Goal: Information Seeking & Learning: Learn about a topic

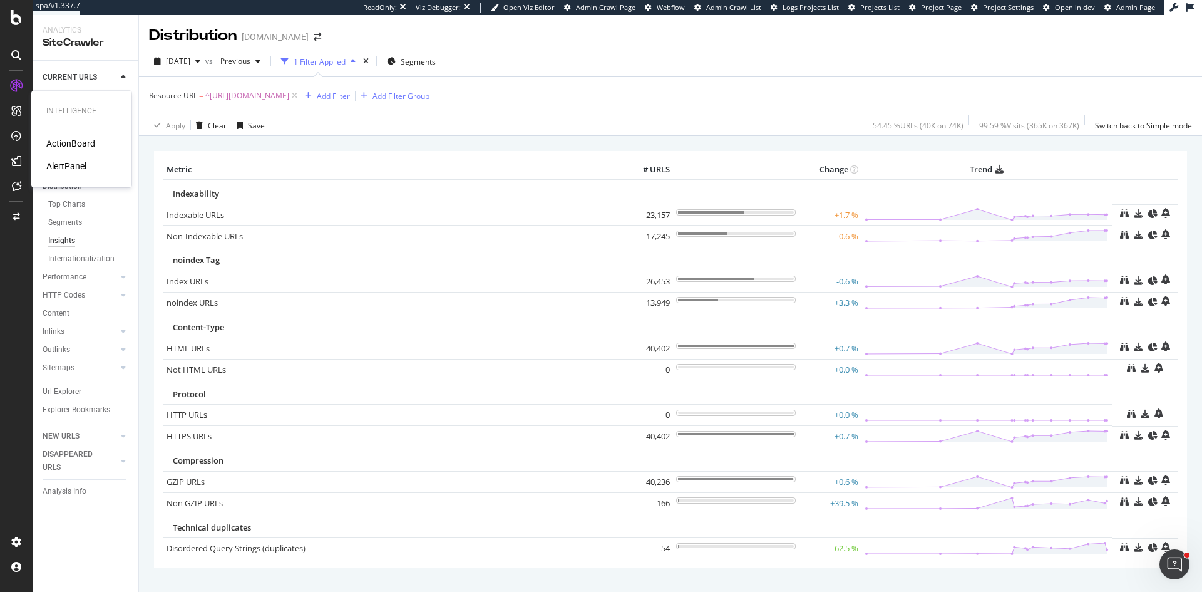
click at [70, 143] on div "ActionBoard" at bounding box center [70, 143] width 49 height 13
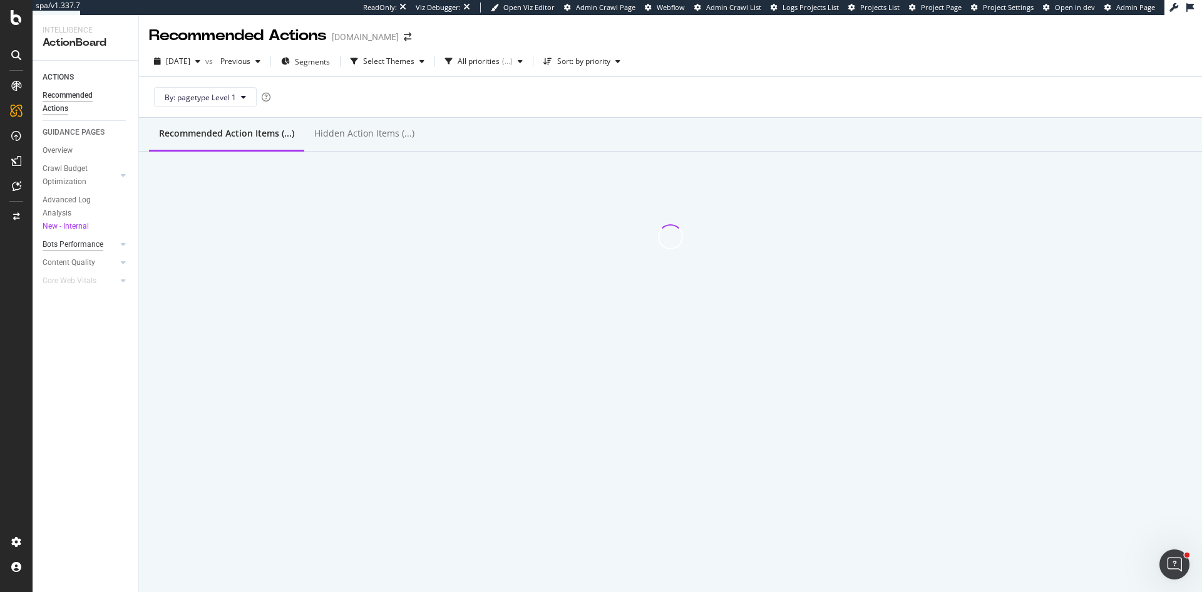
click at [86, 242] on div "Bots Performance" at bounding box center [73, 244] width 61 height 13
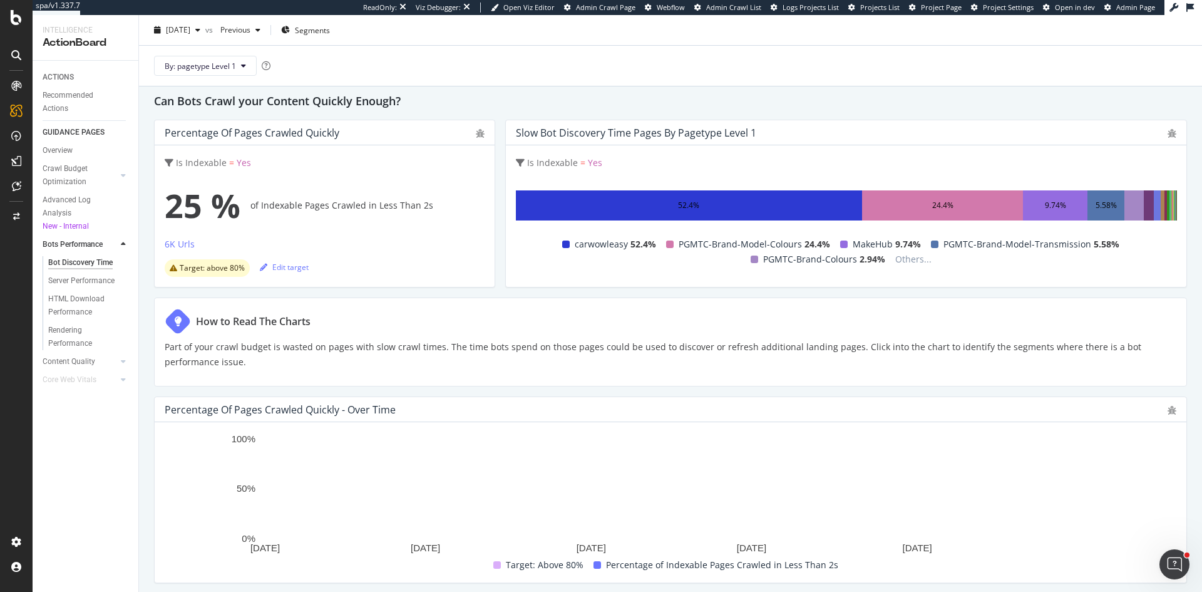
scroll to position [63, 0]
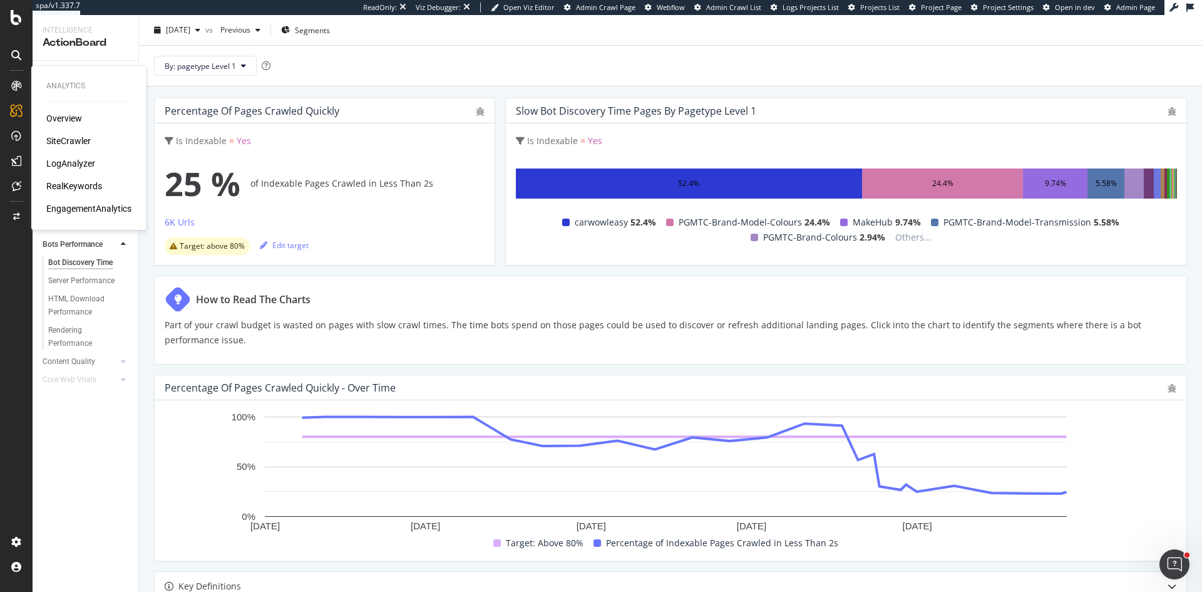
drag, startPoint x: 70, startPoint y: 140, endPoint x: 138, endPoint y: 150, distance: 69.1
click at [70, 140] on div "SiteCrawler" at bounding box center [68, 141] width 44 height 13
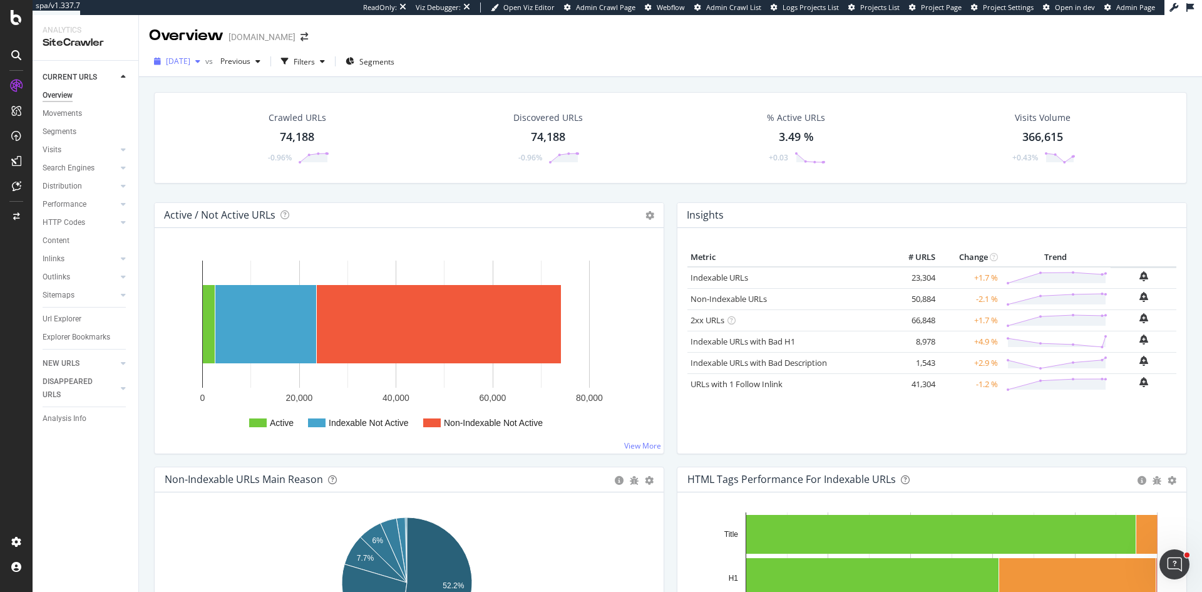
click at [190, 61] on span "[DATE]" at bounding box center [178, 61] width 24 height 11
click at [234, 170] on div "[DATE] 62.5K URLs" at bounding box center [222, 170] width 111 height 11
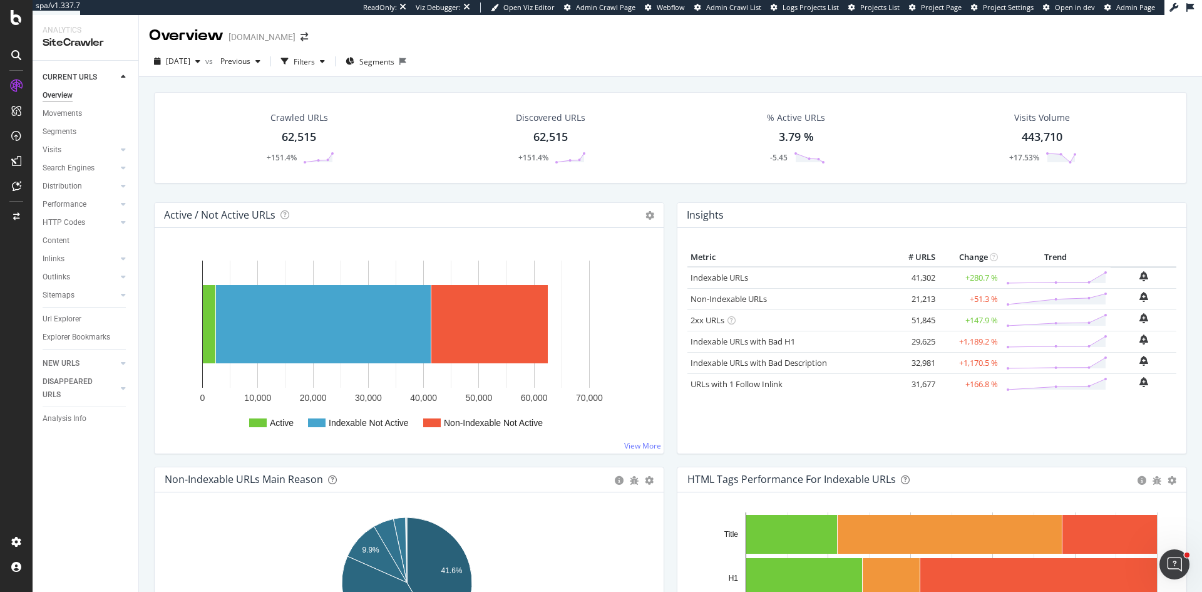
drag, startPoint x: 78, startPoint y: 205, endPoint x: 360, endPoint y: 251, distance: 286.2
click at [78, 205] on div "Performance" at bounding box center [65, 204] width 44 height 13
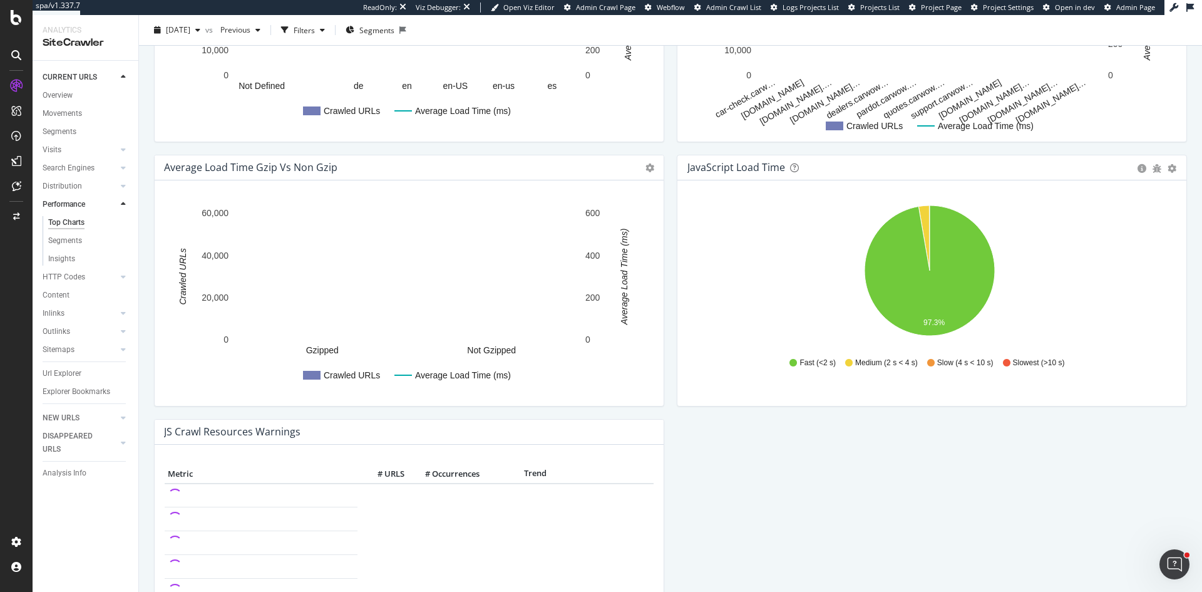
scroll to position [877, 0]
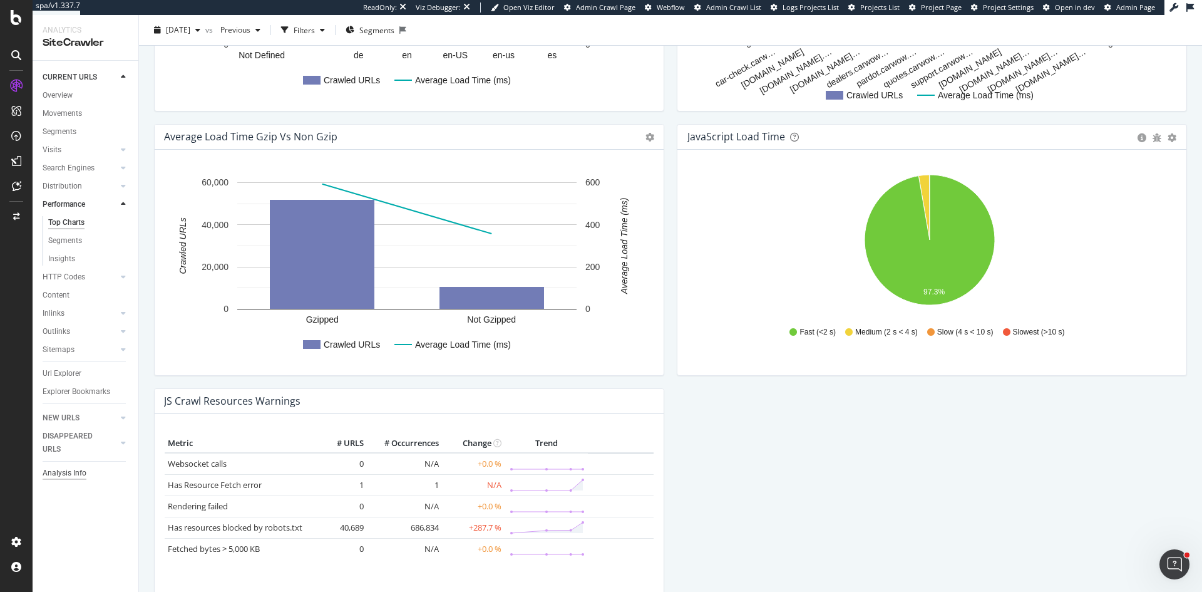
click at [72, 469] on div "Analysis Info" at bounding box center [65, 472] width 44 height 13
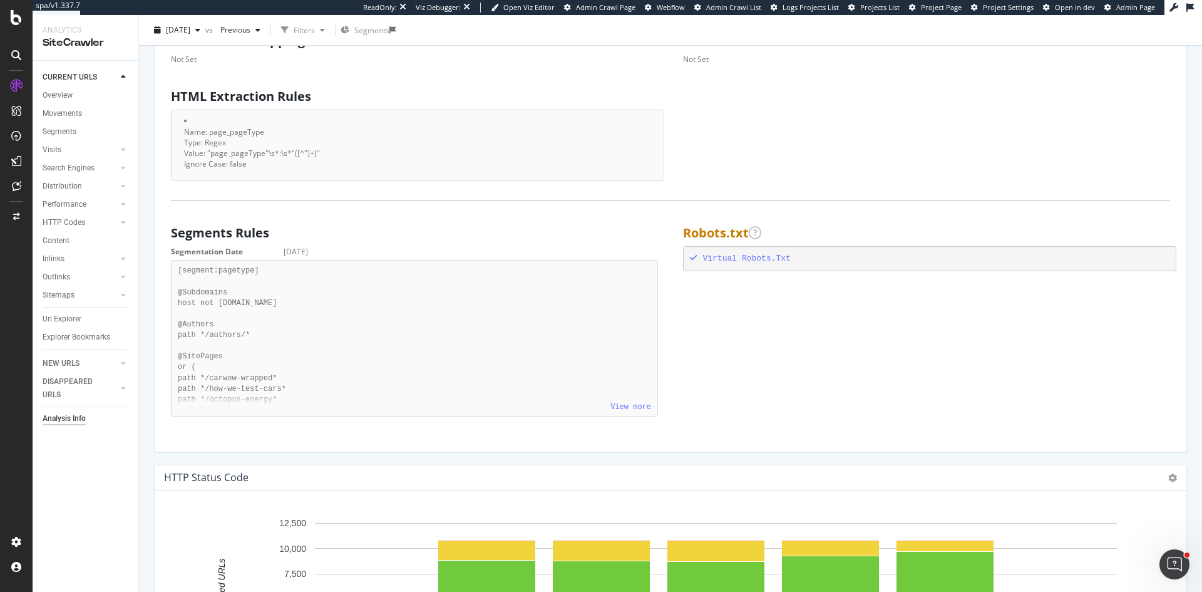
scroll to position [939, 0]
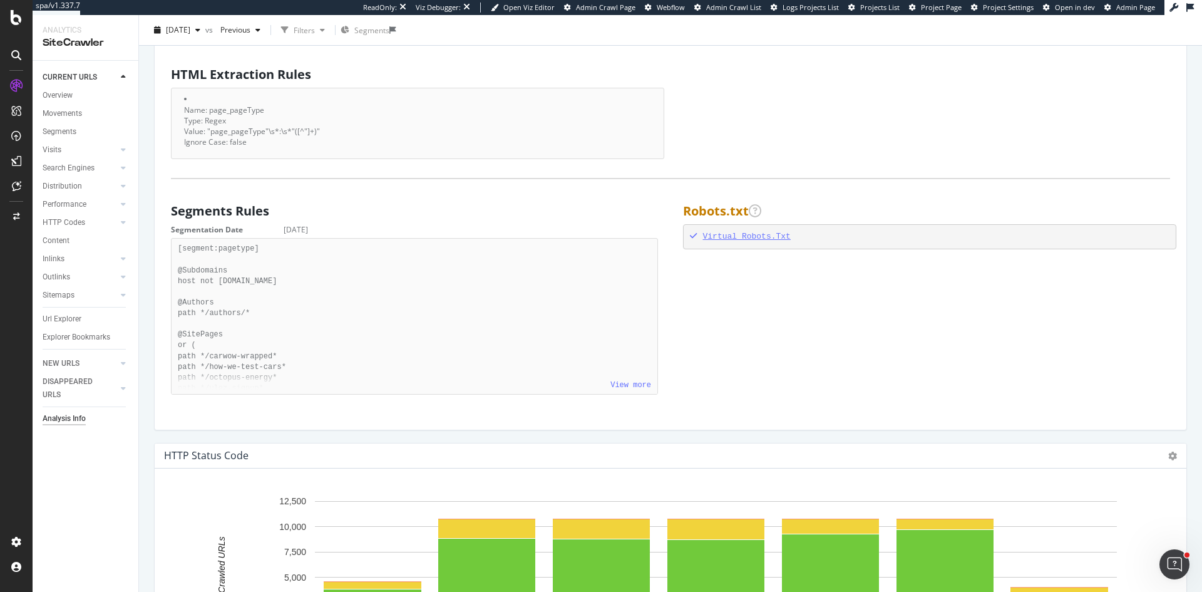
click at [746, 238] on div "Virtual Robots.Txt" at bounding box center [930, 237] width 480 height 12
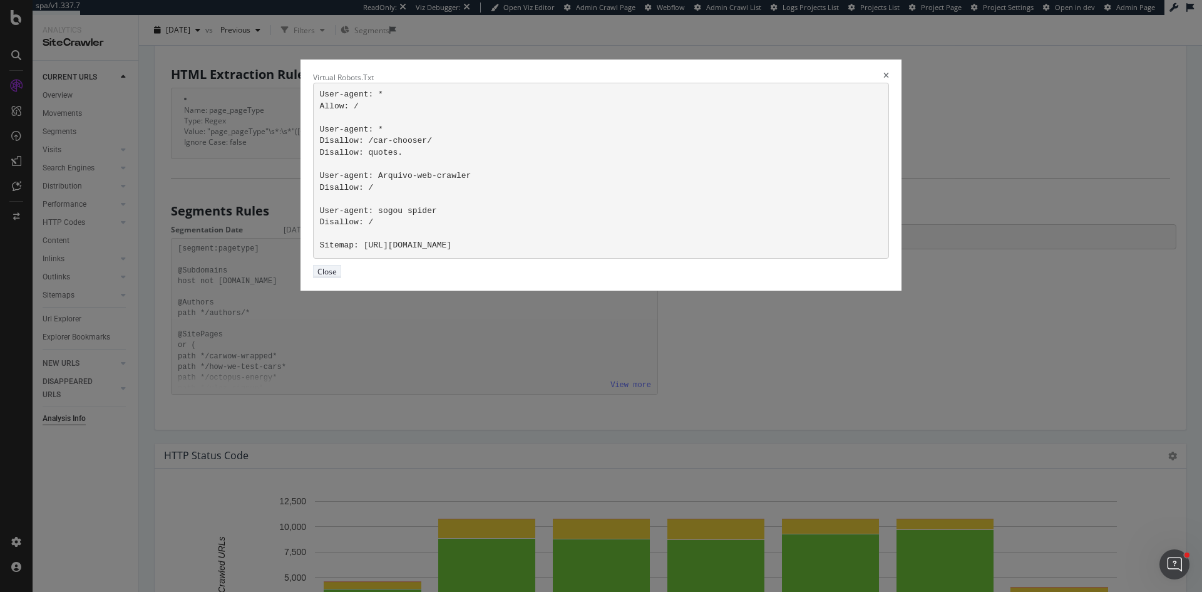
click at [337, 277] on div "Close" at bounding box center [326, 271] width 19 height 11
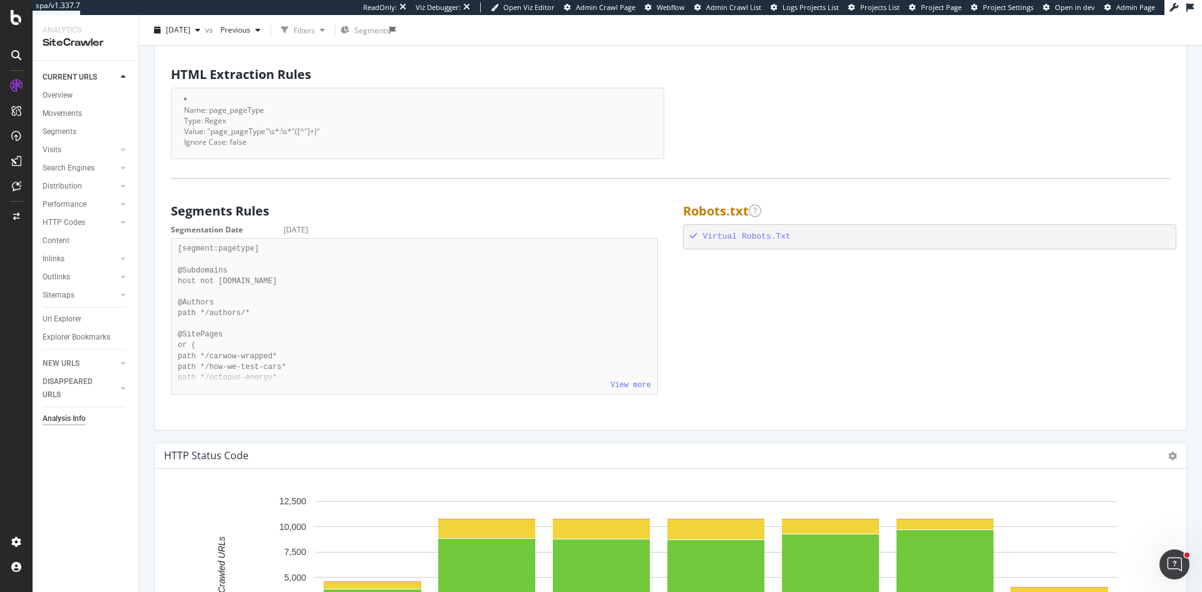
click at [66, 418] on div "Analysis Info" at bounding box center [64, 418] width 43 height 13
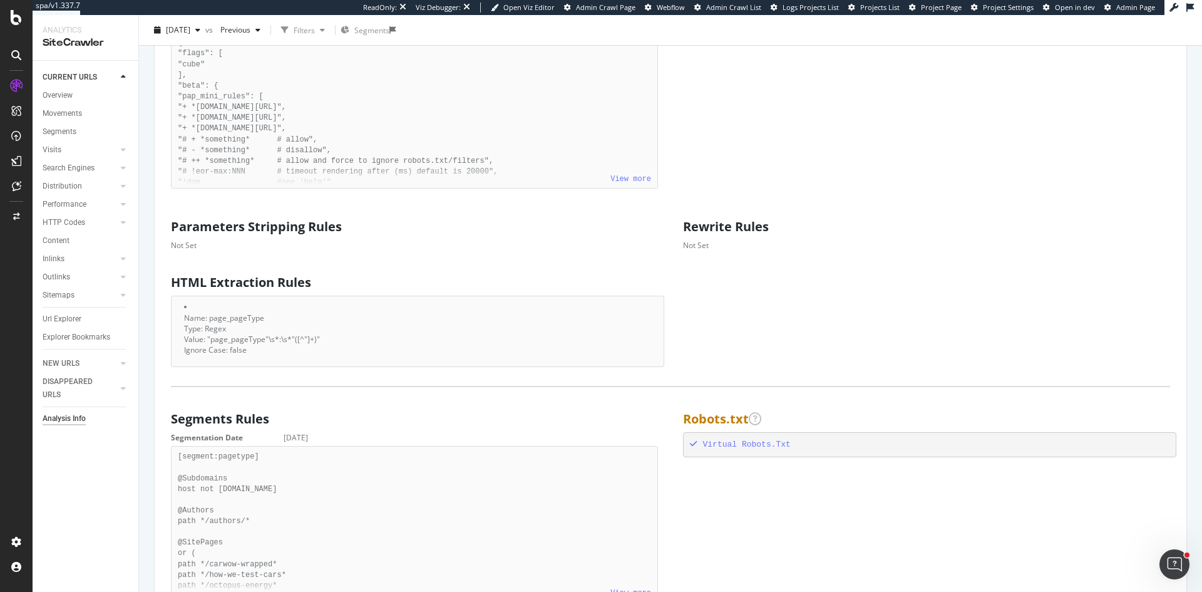
scroll to position [701, 0]
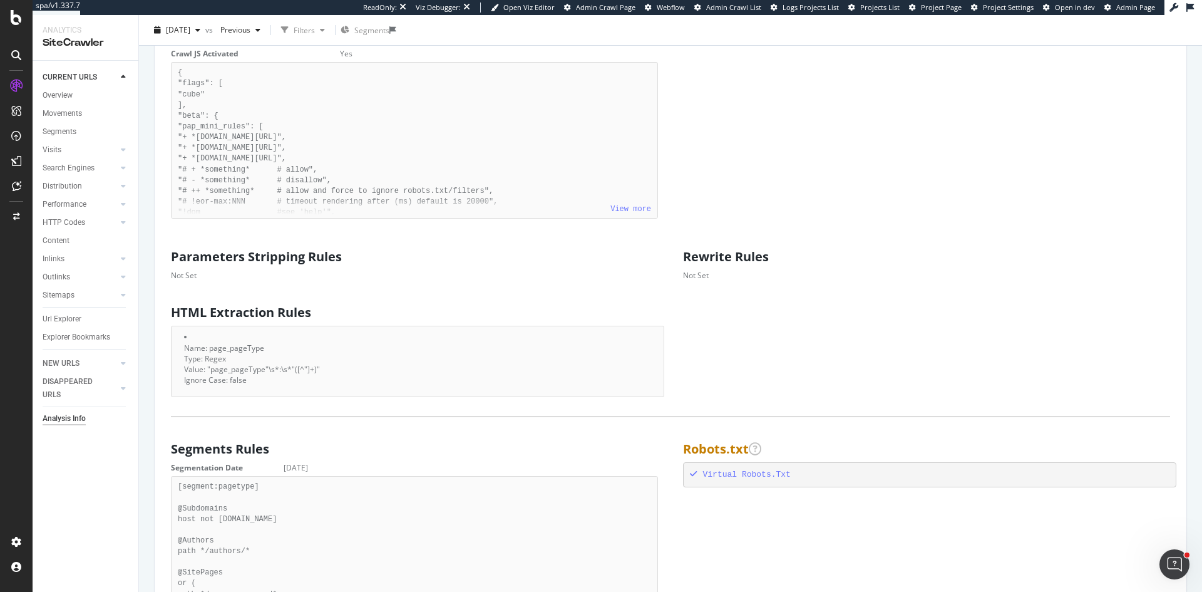
click at [630, 207] on link "View more" at bounding box center [630, 209] width 41 height 9
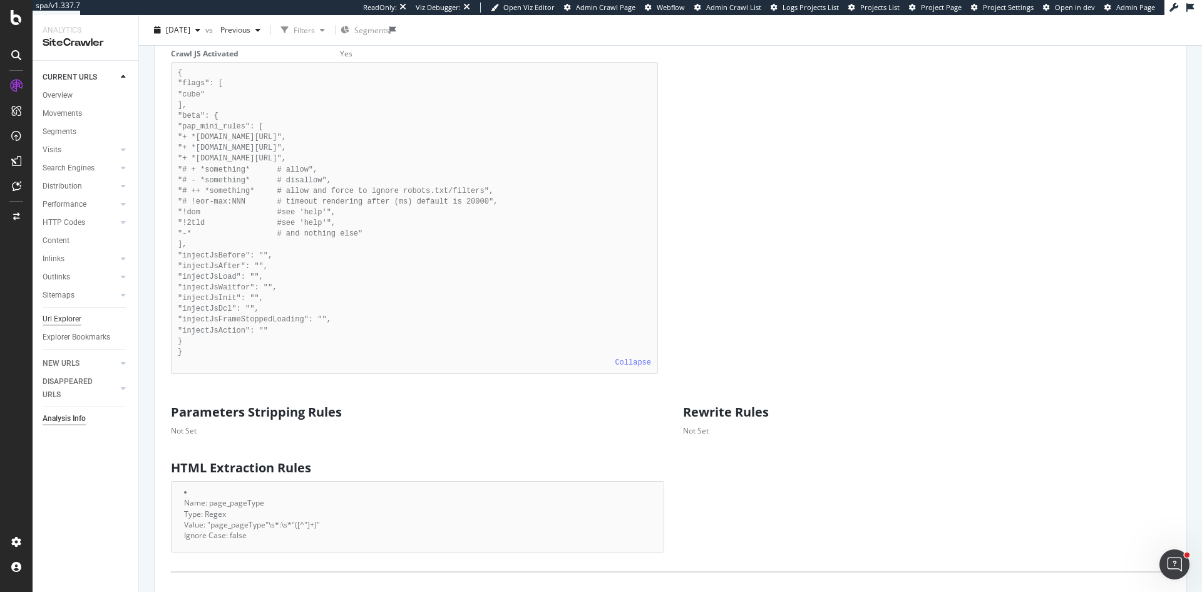
click at [71, 318] on div "Url Explorer" at bounding box center [62, 318] width 39 height 13
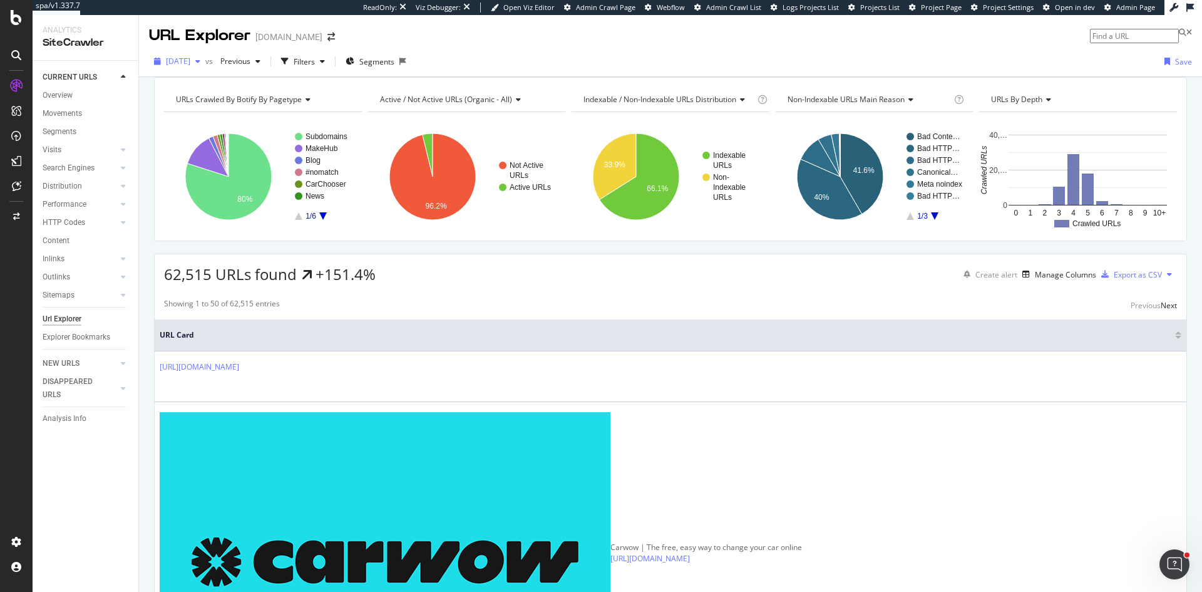
click at [205, 63] on div "button" at bounding box center [197, 62] width 15 height 8
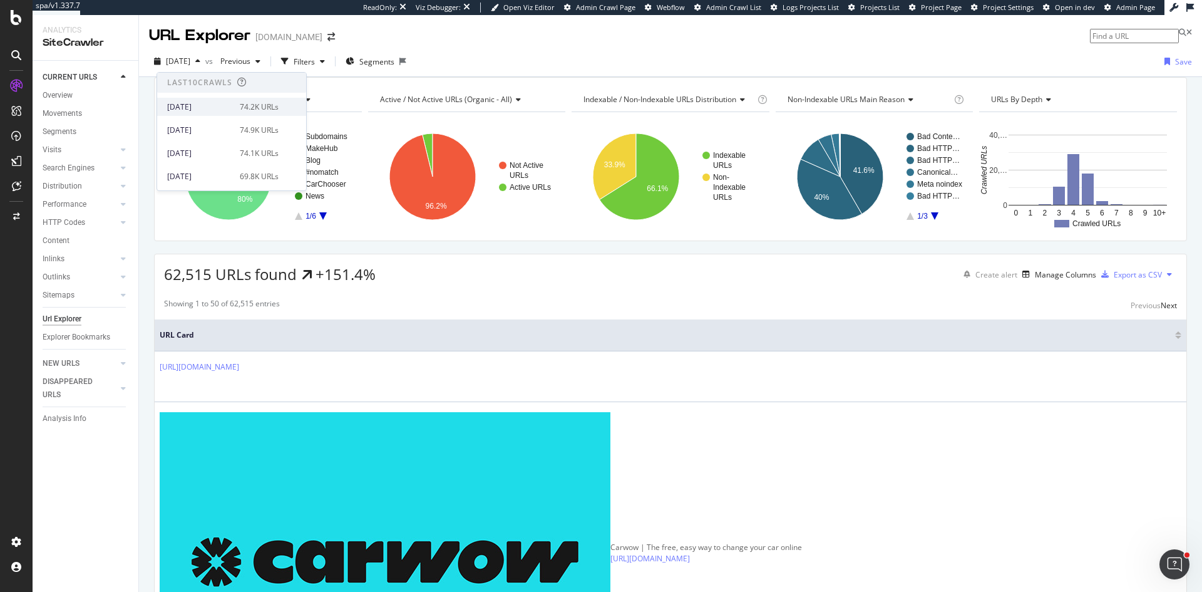
click at [229, 110] on div "[DATE] 74.2K URLs" at bounding box center [222, 106] width 111 height 11
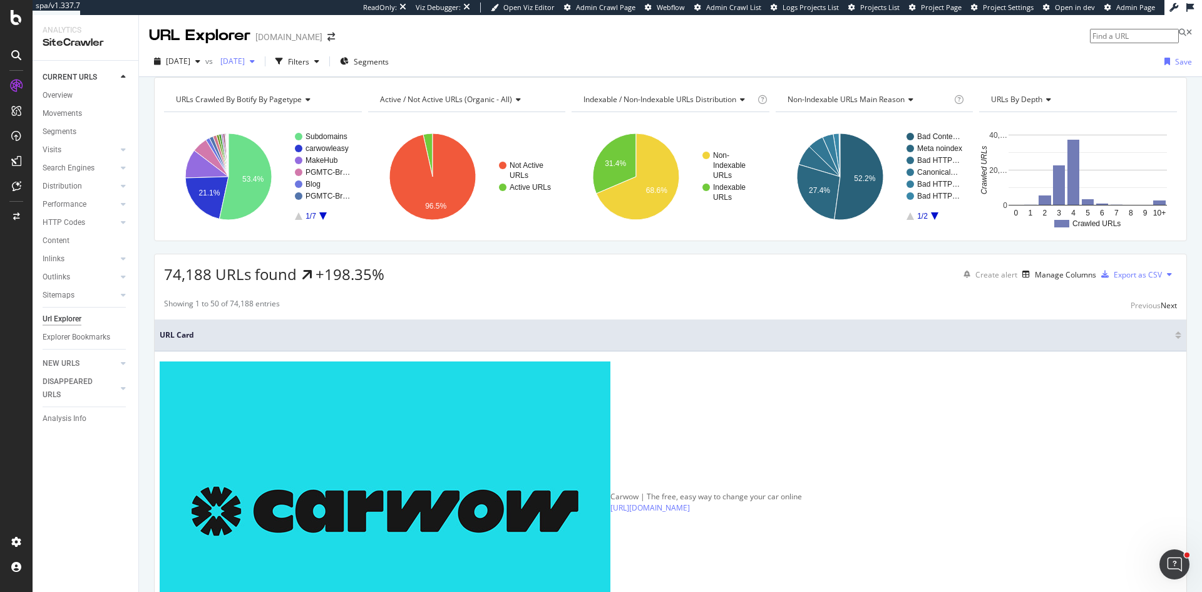
click at [260, 64] on div "button" at bounding box center [252, 62] width 15 height 8
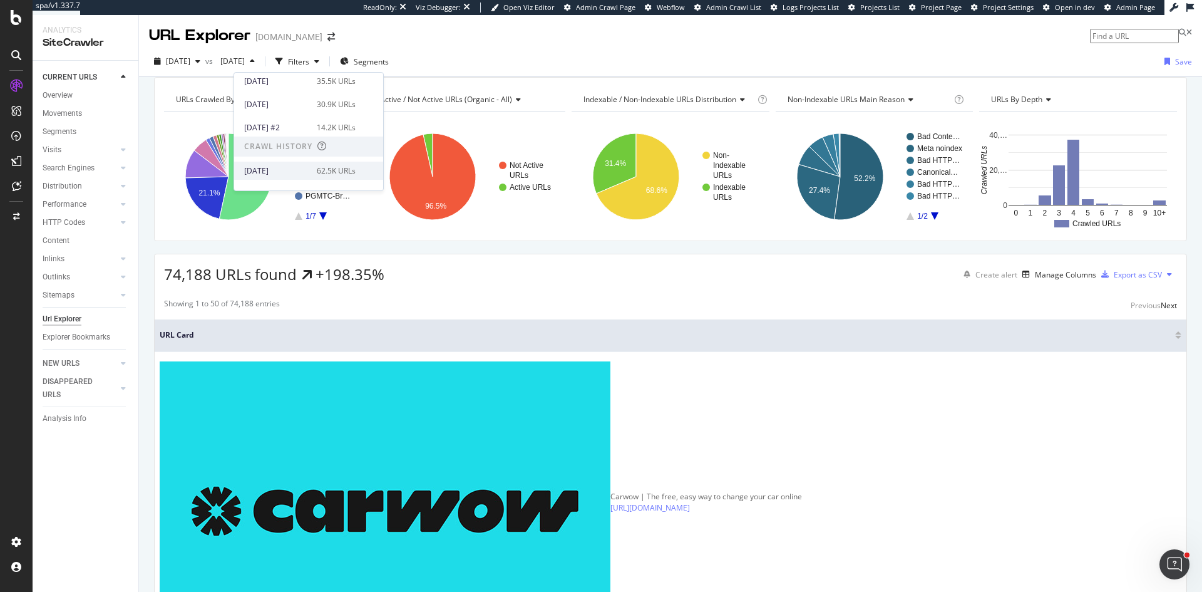
click at [334, 171] on div "62.5K URLs" at bounding box center [336, 170] width 39 height 11
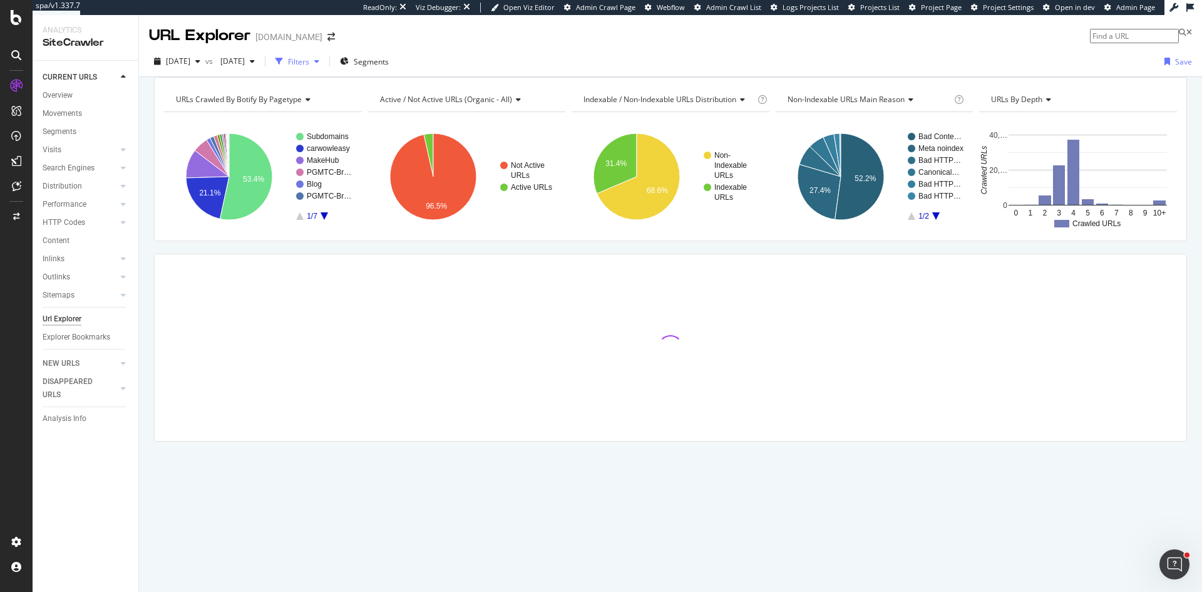
click at [309, 63] on div "Filters" at bounding box center [298, 61] width 21 height 11
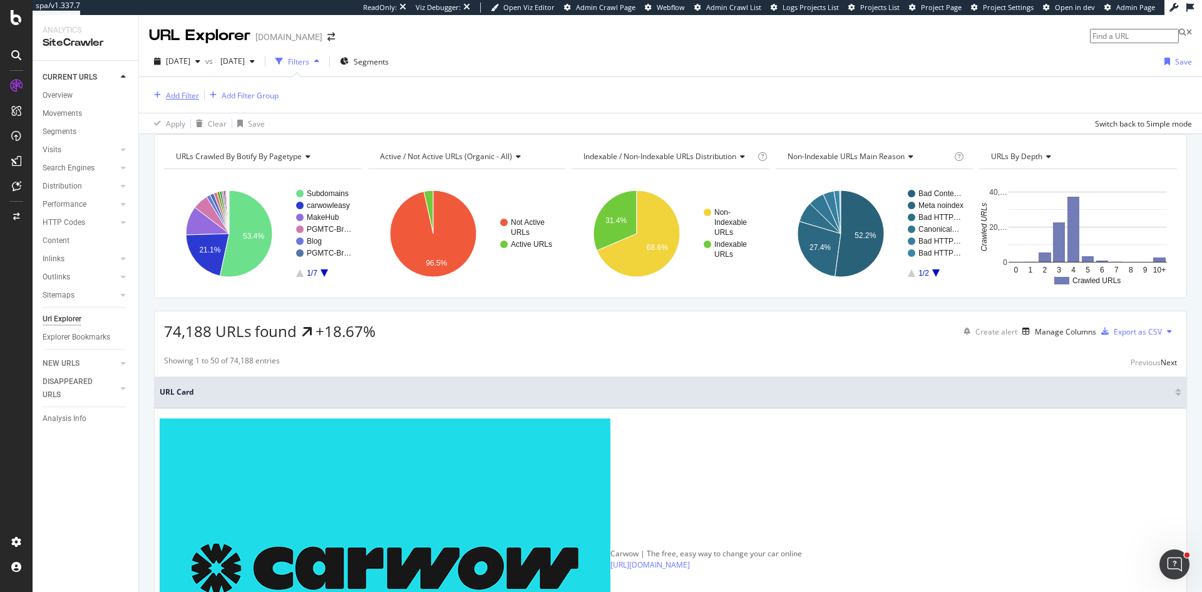
click at [188, 97] on div "Add Filter" at bounding box center [182, 95] width 33 height 11
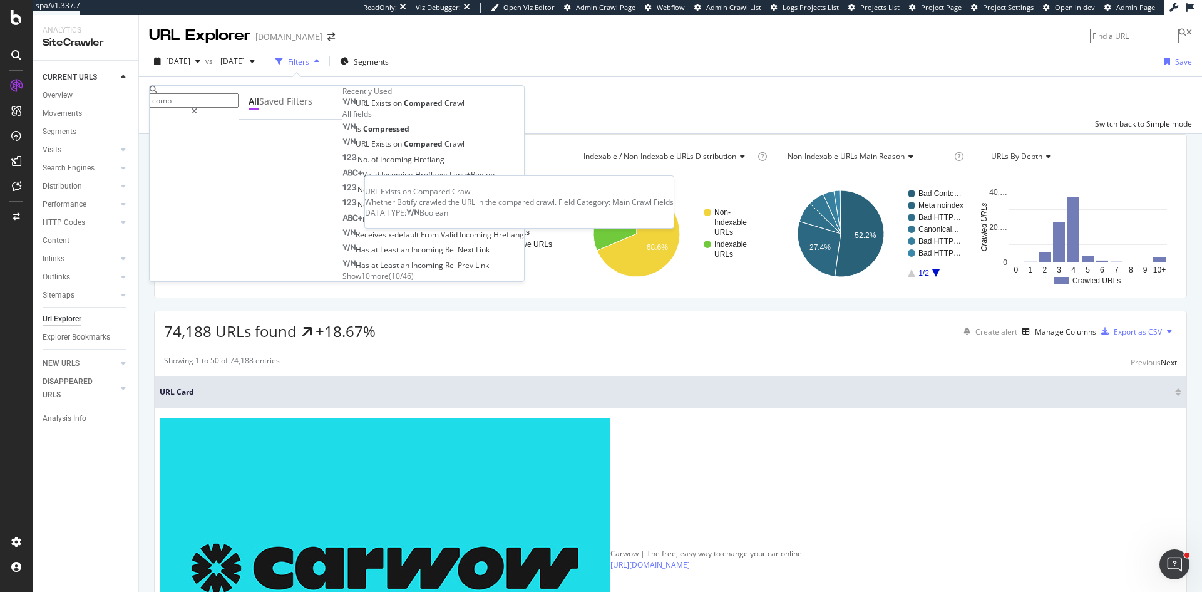
type input "comp"
click at [342, 108] on div "URL Exists on Compared Crawl" at bounding box center [403, 103] width 122 height 10
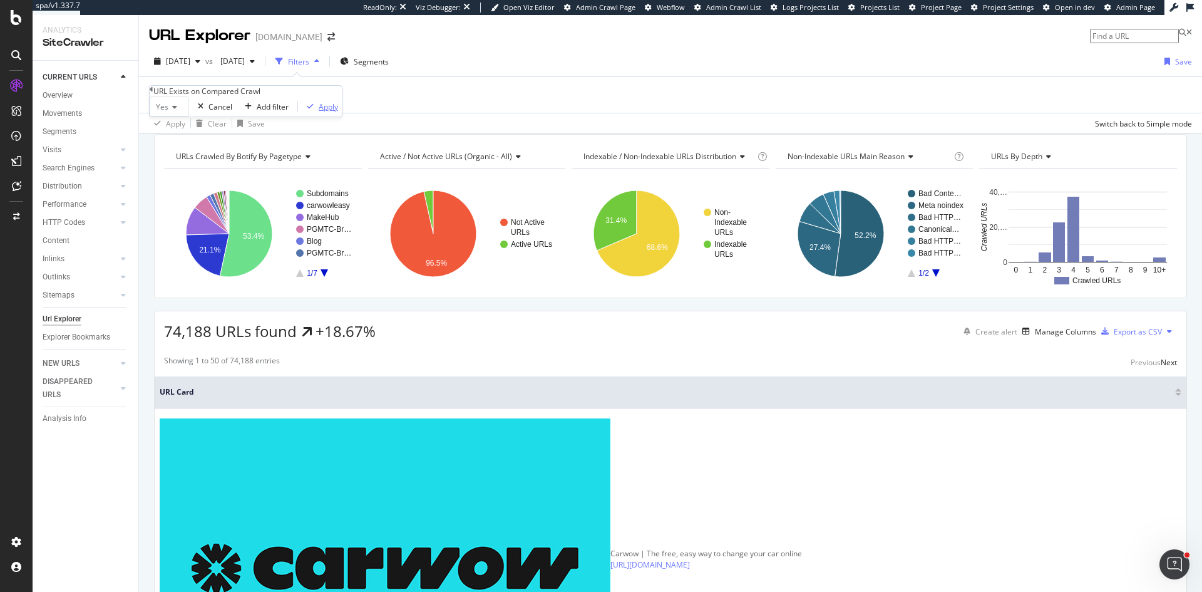
click at [319, 112] on div "Apply" at bounding box center [328, 106] width 19 height 11
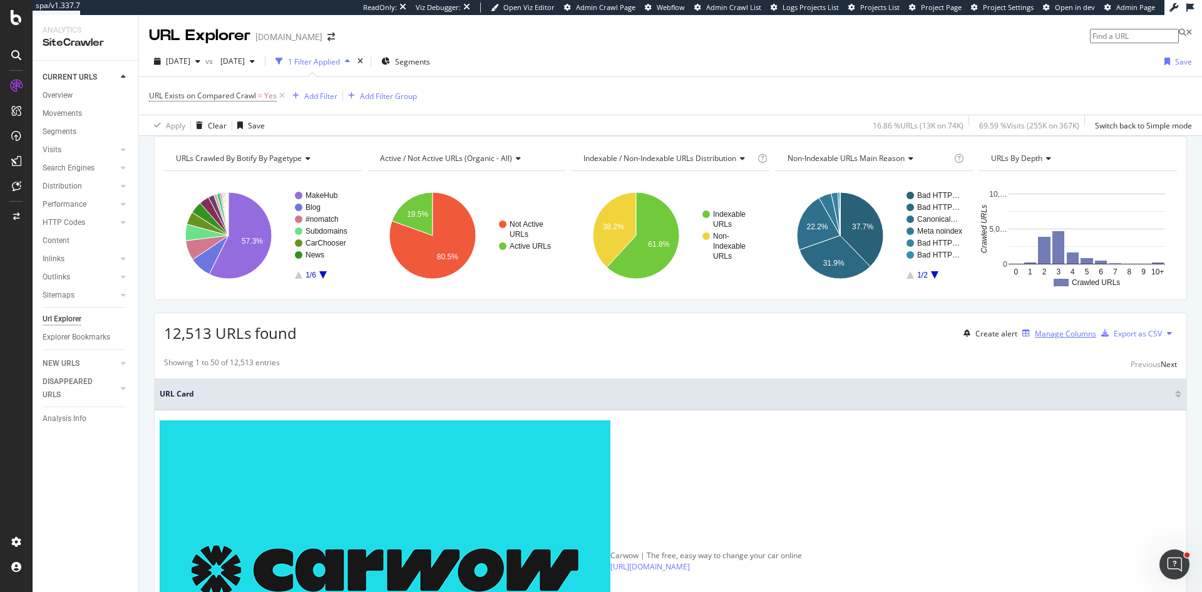
click at [1039, 339] on div "Manage Columns" at bounding box center [1065, 333] width 61 height 11
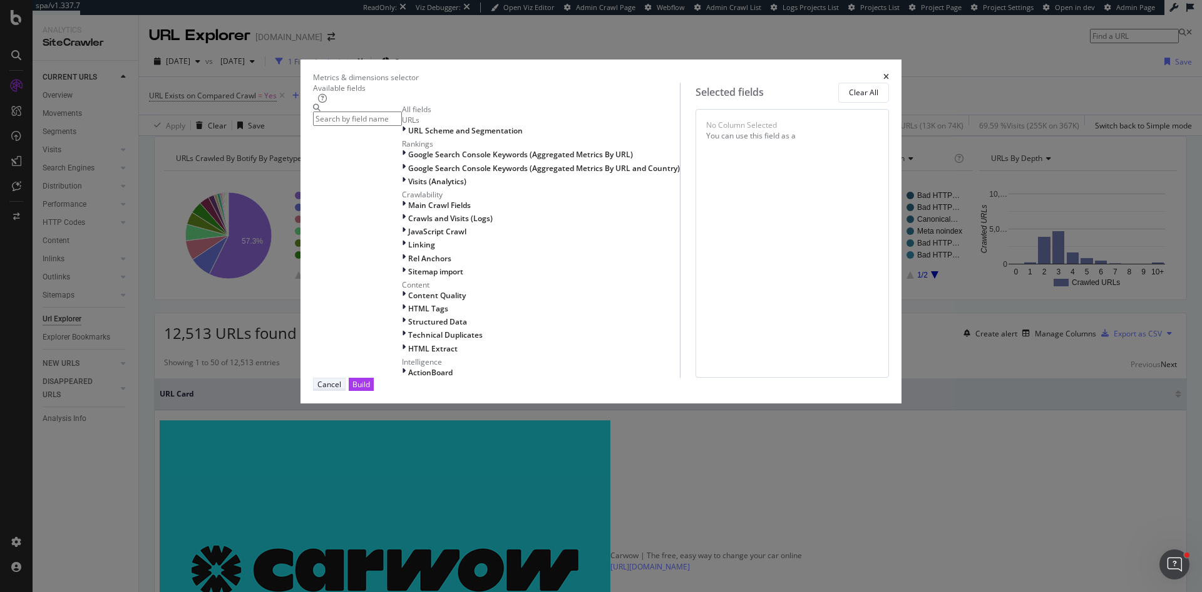
click at [341, 389] on div "Cancel" at bounding box center [329, 384] width 24 height 11
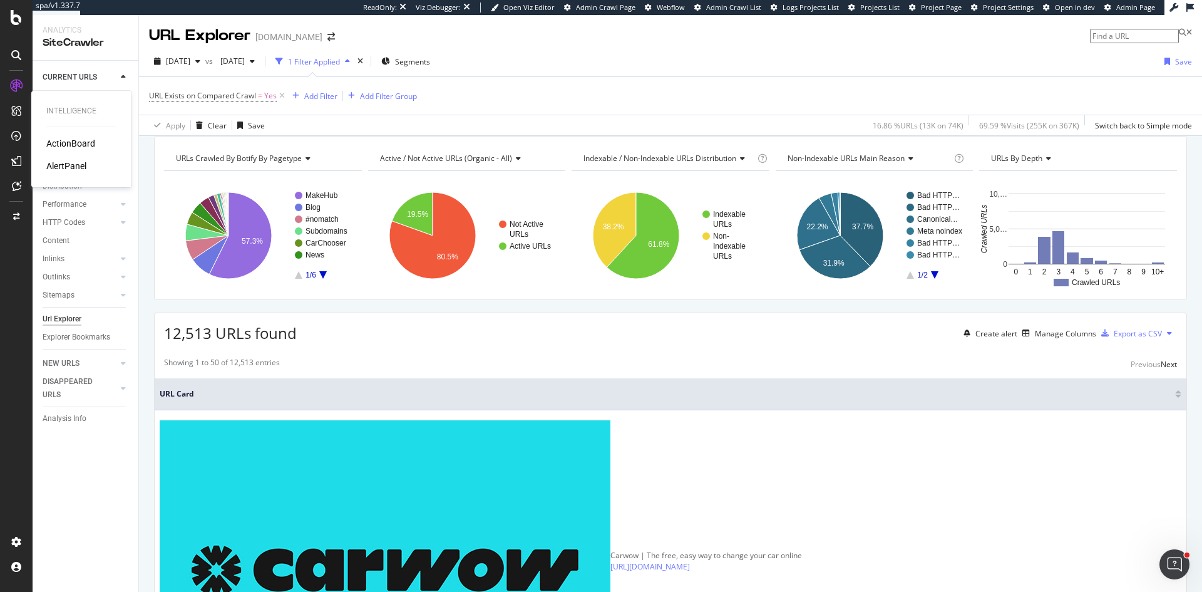
click at [73, 142] on div "ActionBoard" at bounding box center [70, 143] width 49 height 13
click at [190, 61] on span "[DATE]" at bounding box center [178, 61] width 24 height 11
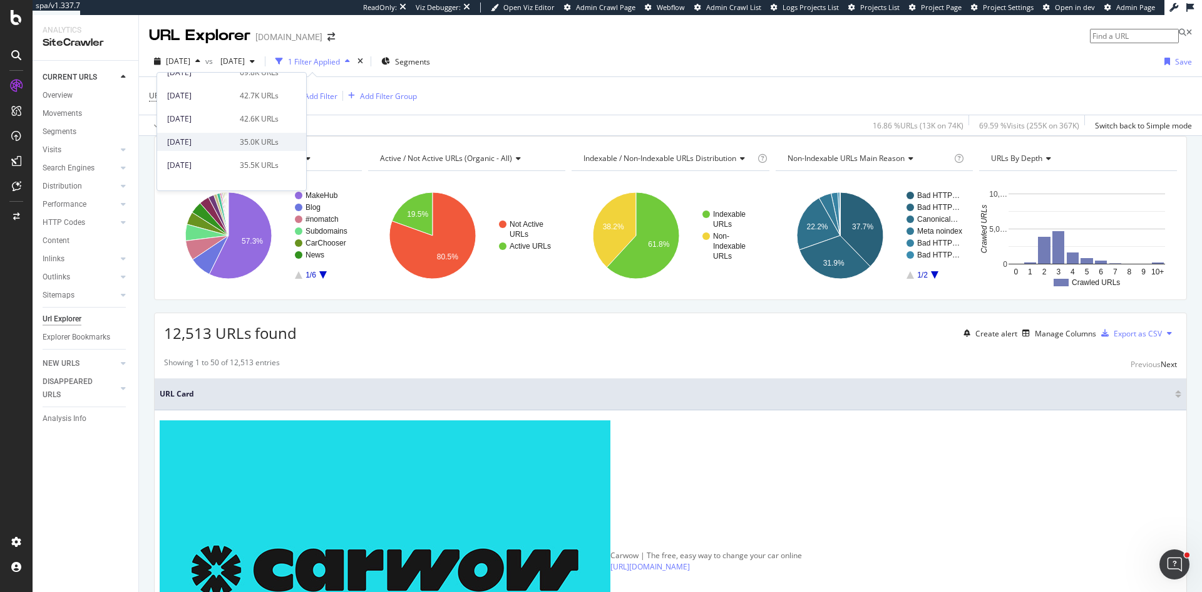
scroll to position [125, 0]
click at [227, 160] on div "[DATE] 30.9K URLs" at bounding box center [231, 167] width 149 height 18
click at [58, 113] on div "Movements" at bounding box center [62, 113] width 39 height 13
click at [64, 111] on div "Movements" at bounding box center [62, 113] width 39 height 13
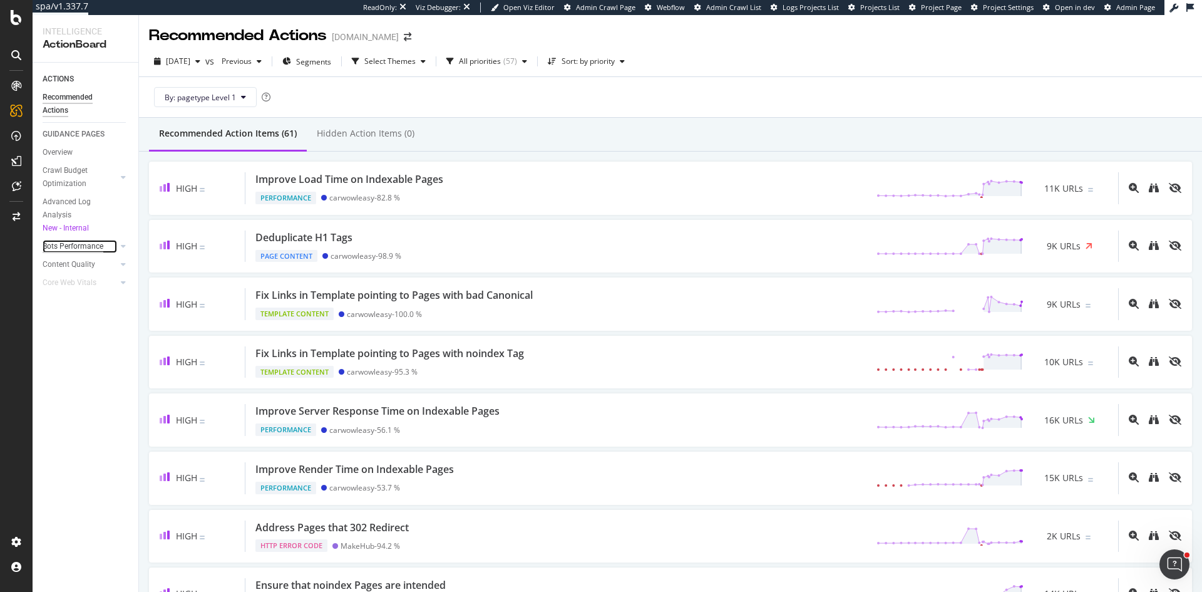
click at [66, 240] on div "Bots Performance" at bounding box center [73, 246] width 61 height 13
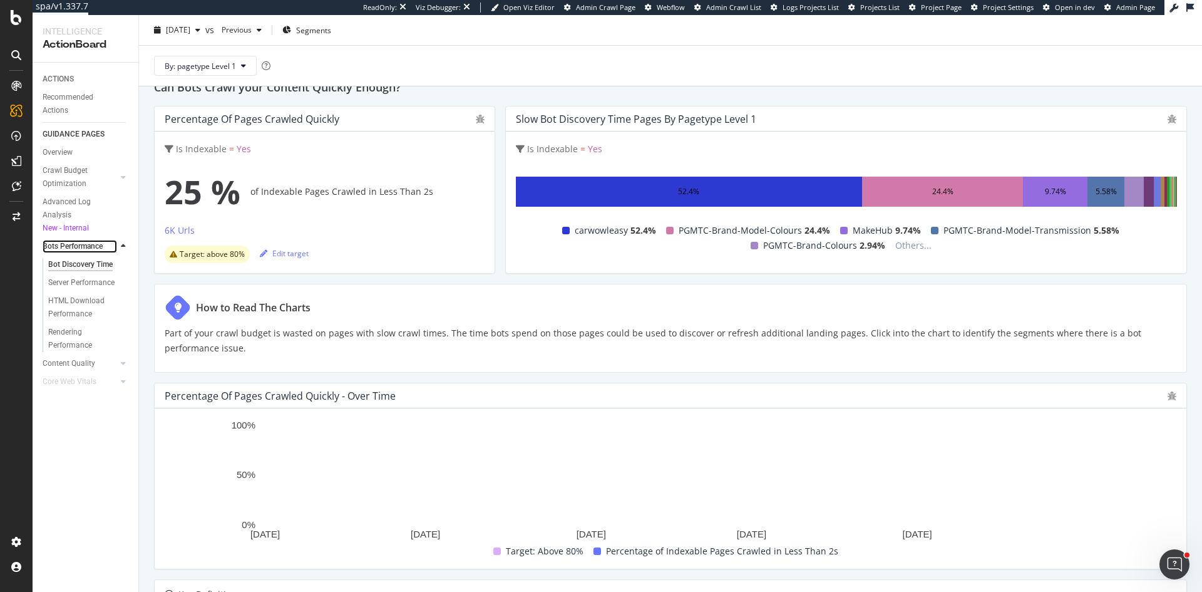
scroll to position [125, 0]
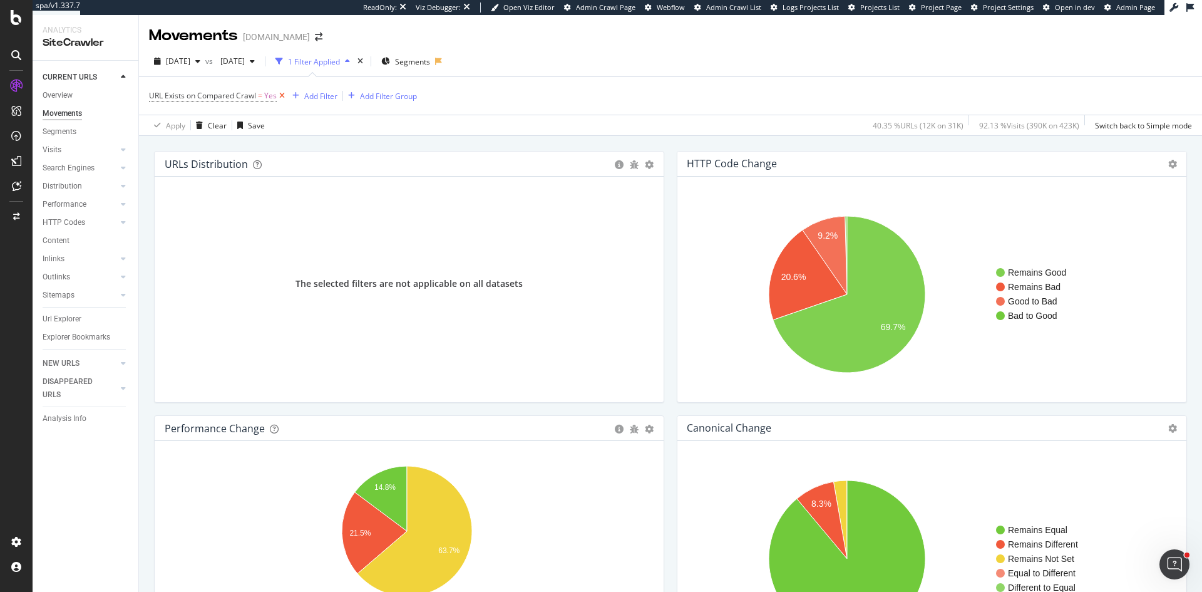
click at [284, 93] on icon at bounding box center [282, 96] width 11 height 13
